Goal: Check status: Check status

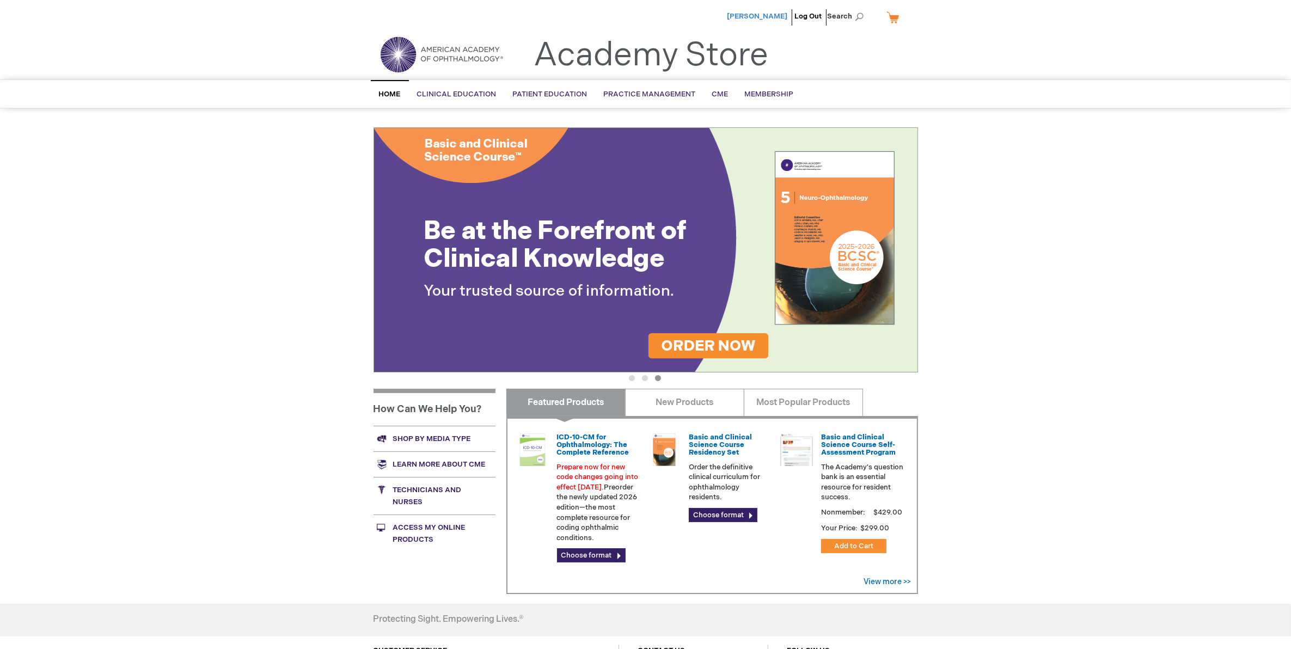
click at [767, 15] on span "[PERSON_NAME]" at bounding box center [758, 16] width 60 height 9
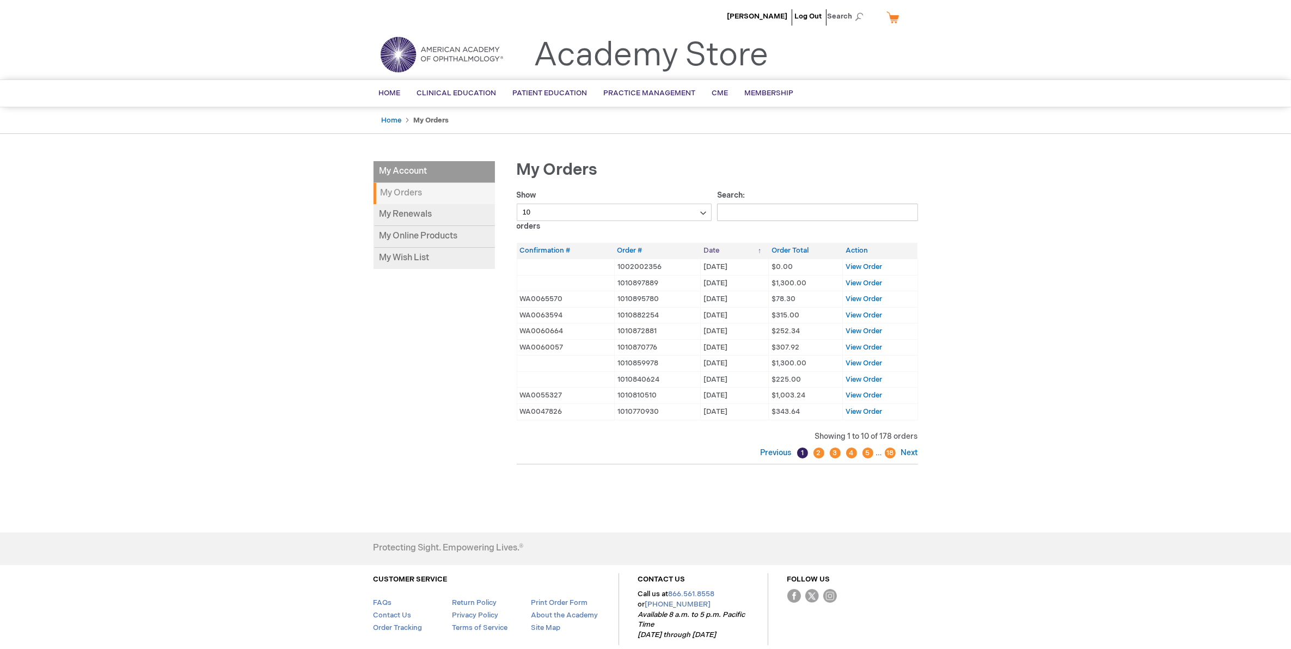
click at [717, 248] on th "Date" at bounding box center [735, 251] width 68 height 16
click at [857, 345] on span "View Order" at bounding box center [864, 347] width 36 height 9
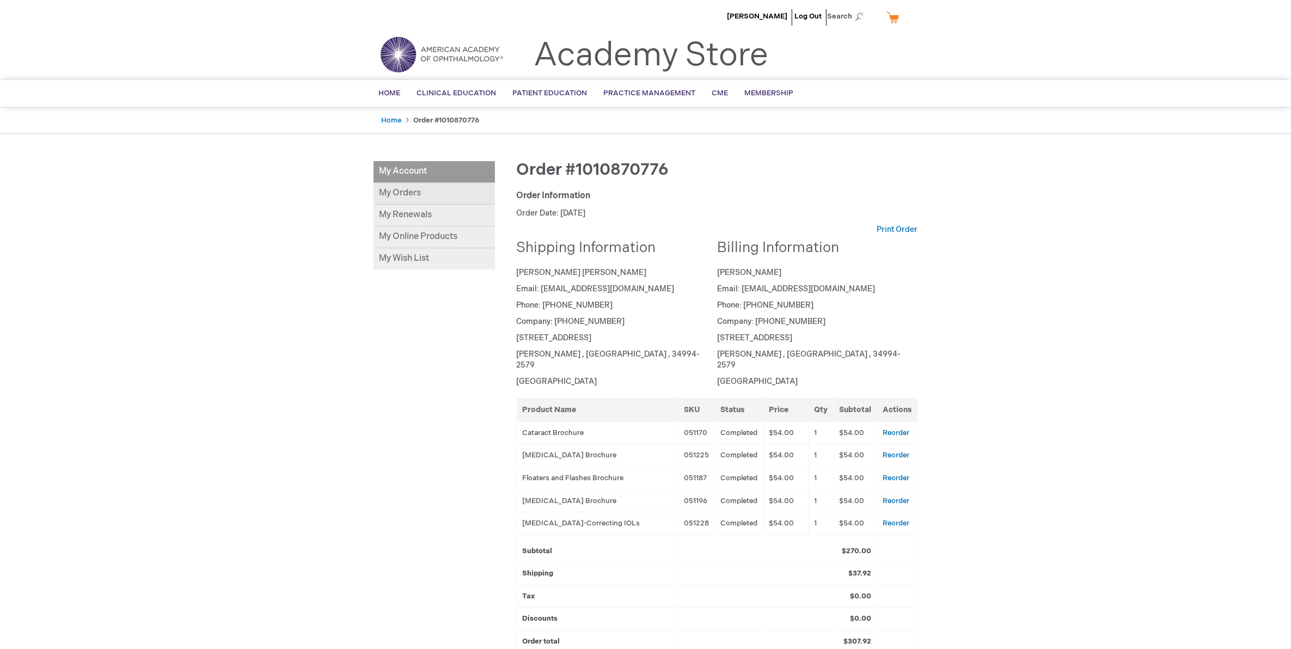
click at [388, 186] on link "My Orders" at bounding box center [434, 194] width 121 height 22
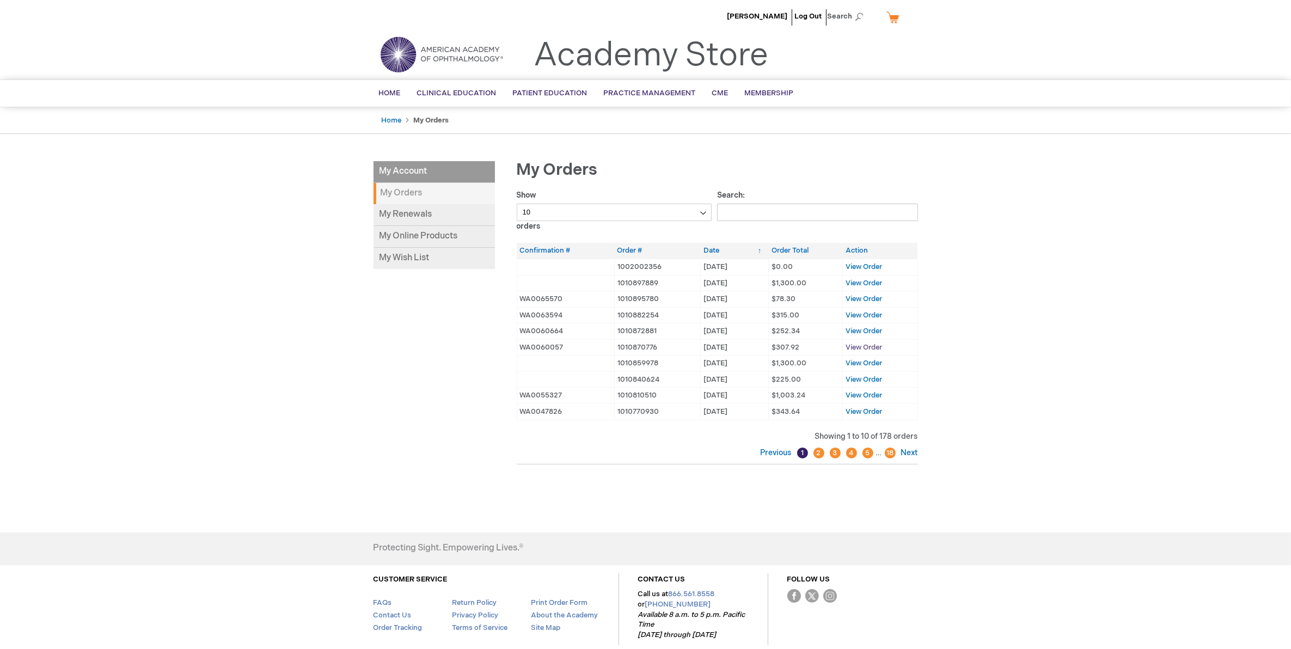
click at [862, 349] on span "View Order" at bounding box center [864, 347] width 36 height 9
click at [860, 282] on span "View Order" at bounding box center [864, 283] width 36 height 9
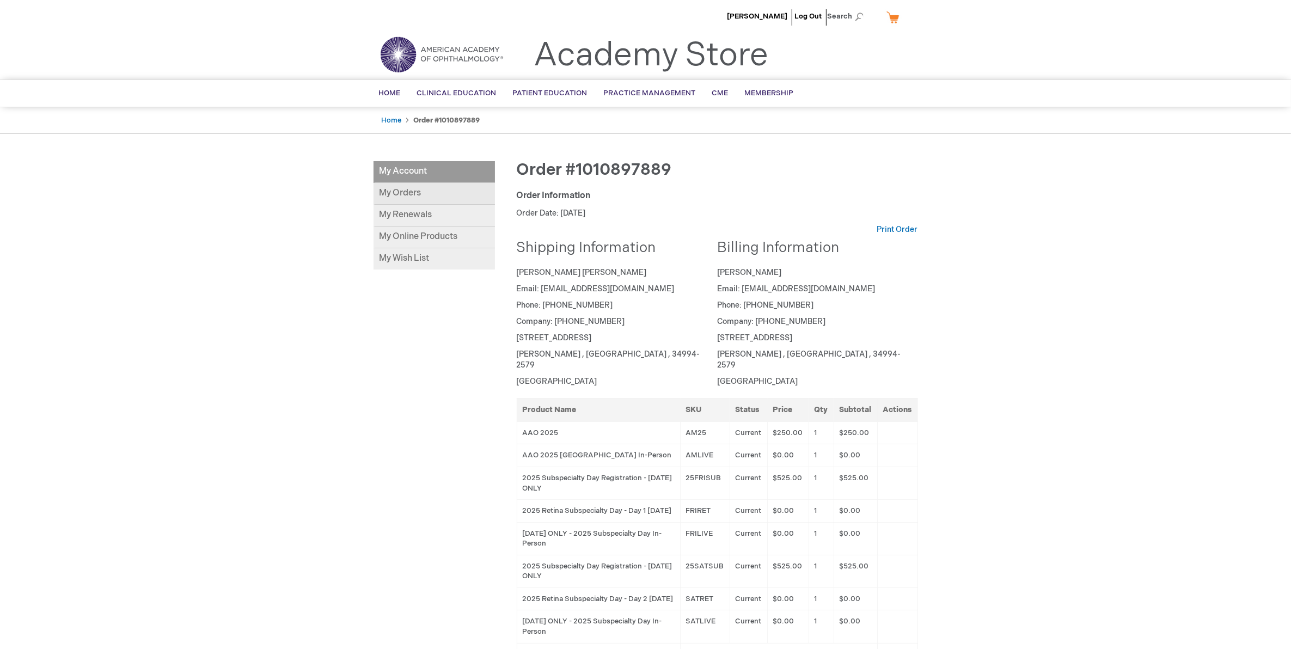
click at [411, 191] on link "My Orders" at bounding box center [434, 194] width 121 height 22
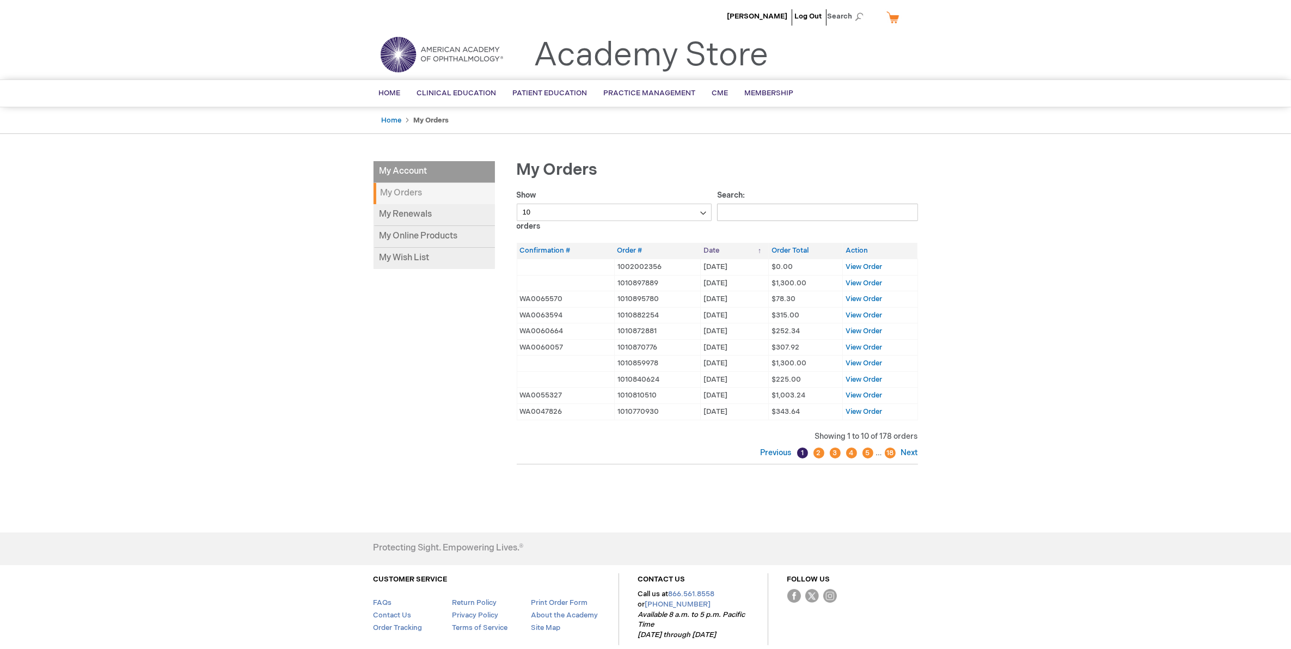
click at [713, 248] on th "Date" at bounding box center [735, 251] width 68 height 16
click at [853, 296] on span "View Order" at bounding box center [864, 299] width 36 height 9
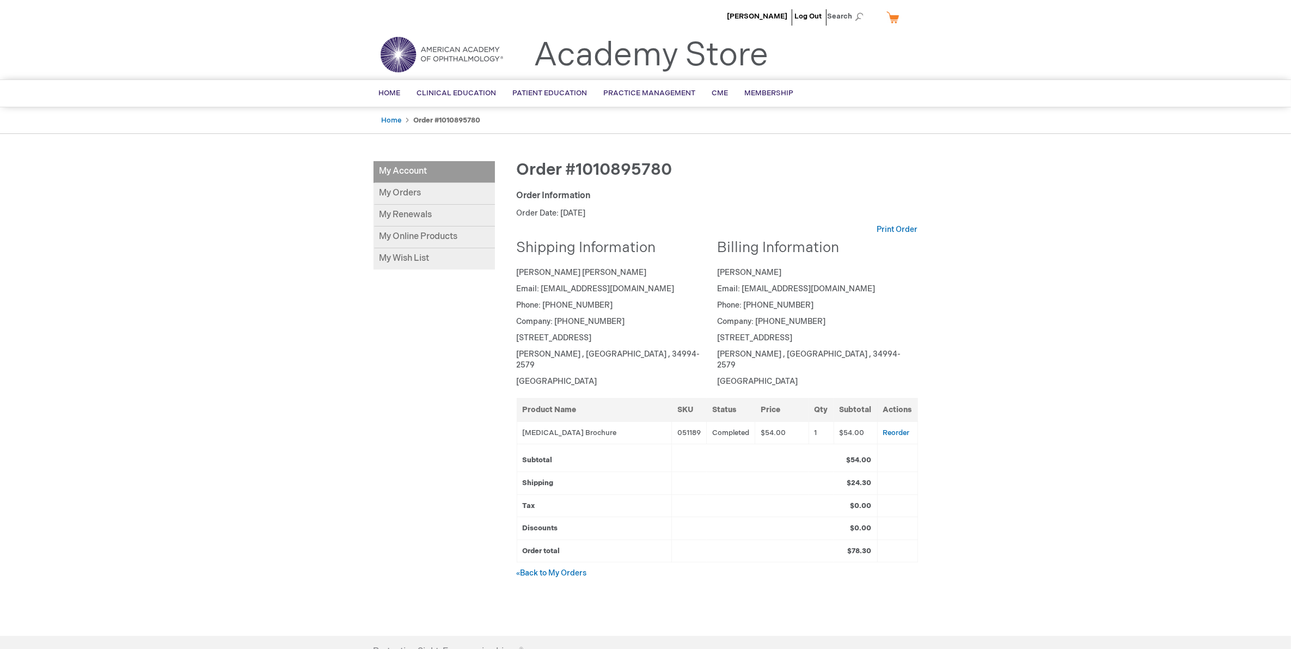
click at [1152, 200] on div "[PERSON_NAME] Log Out Search My Cart CLOSE RECENTLY ADDED ITEM(S) Close There a…" at bounding box center [645, 404] width 1291 height 809
